Goal: Transaction & Acquisition: Obtain resource

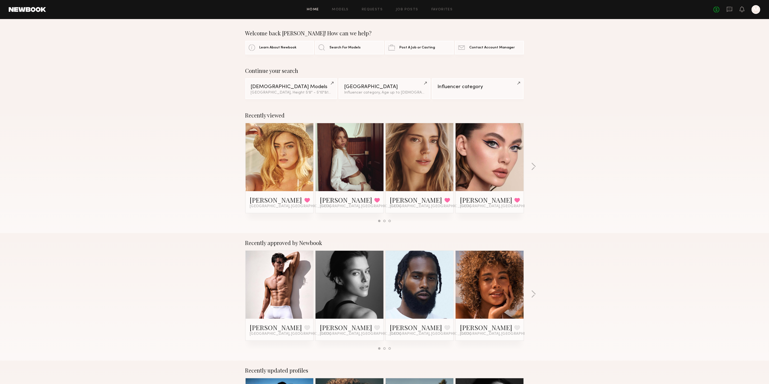
click at [336, 12] on div "Home Models Requests Job Posts Favorites Sign Out No fees up to $5,000 M" at bounding box center [403, 9] width 714 height 9
click at [341, 8] on link "Models" at bounding box center [340, 10] width 17 height 4
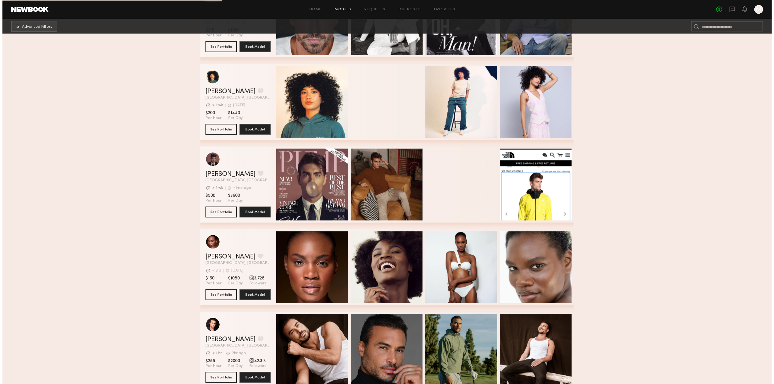
scroll to position [2729, 0]
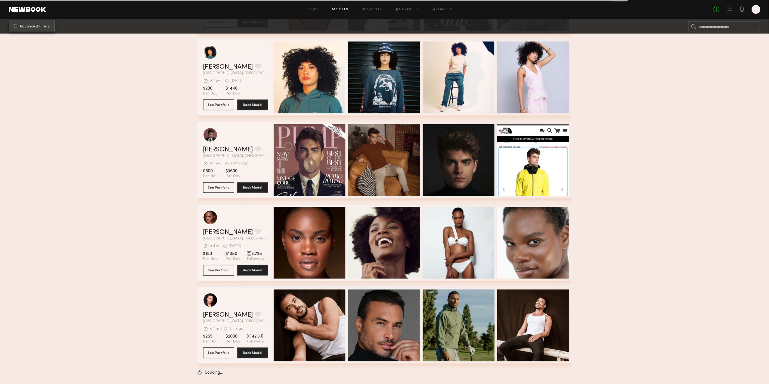
click at [28, 29] on button "Advanced Filters" at bounding box center [32, 26] width 46 height 11
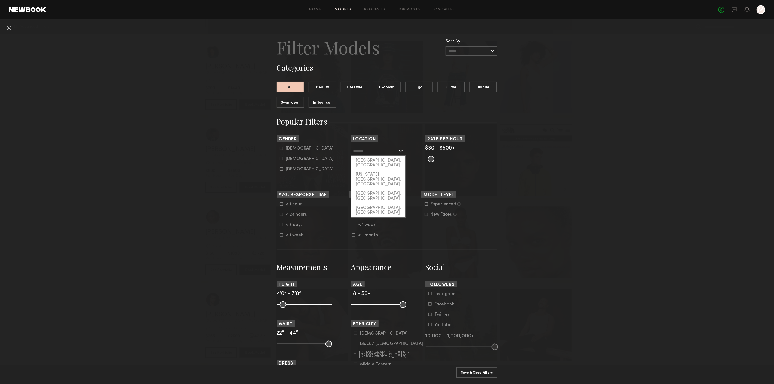
click at [376, 152] on input "text" at bounding box center [375, 150] width 45 height 9
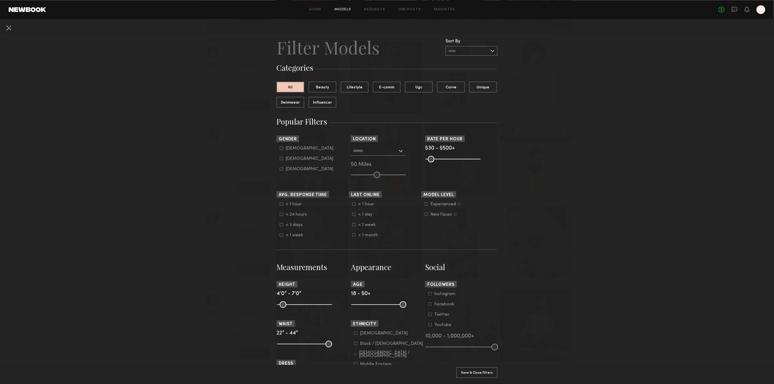
click at [294, 160] on div "Female" at bounding box center [310, 158] width 48 height 3
type input "**"
click at [354, 148] on input "text" at bounding box center [375, 150] width 45 height 9
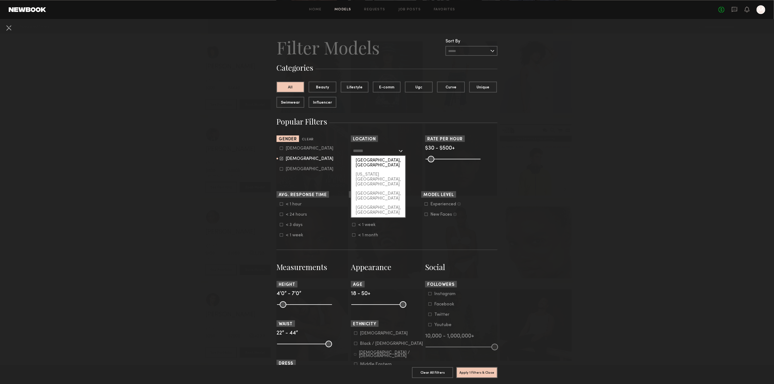
click at [371, 160] on div "Los Angeles, CA" at bounding box center [378, 163] width 54 height 14
type input "**********"
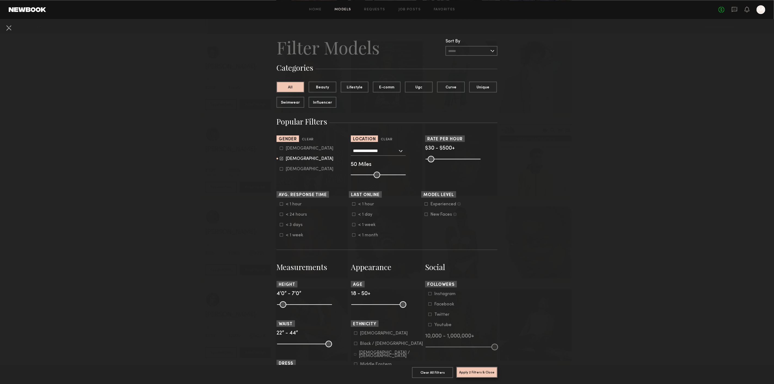
click at [489, 367] on button "Apply 2 Filters & Close" at bounding box center [476, 372] width 41 height 11
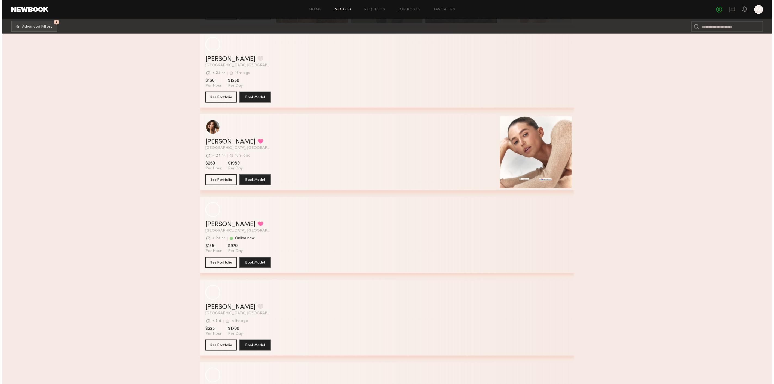
scroll to position [10014, 0]
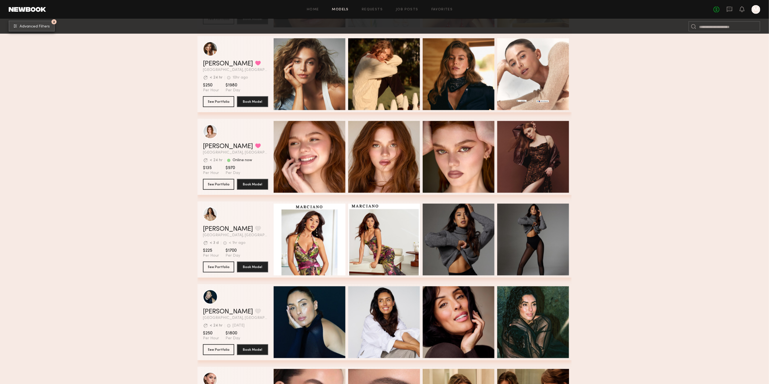
click at [44, 23] on button "2 Advanced Filters" at bounding box center [32, 26] width 46 height 11
